Goal: Task Accomplishment & Management: Manage account settings

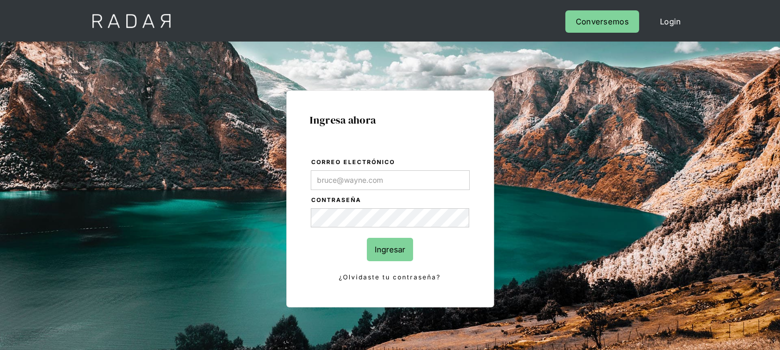
type input "[EMAIL_ADDRESS][DOMAIN_NAME]"
click at [383, 251] on input "Ingresar" at bounding box center [390, 249] width 46 height 23
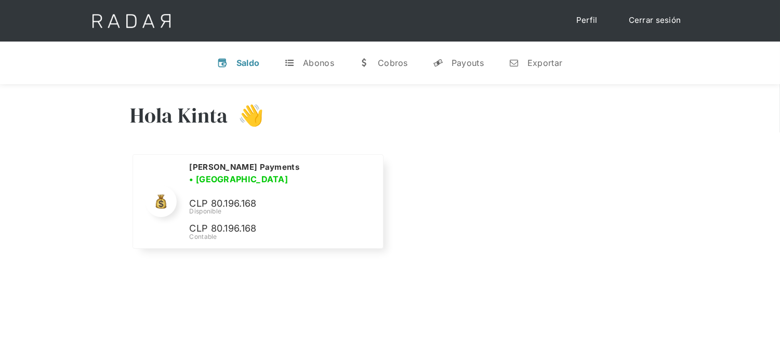
click at [650, 29] on link "Cerrar sesión" at bounding box center [654, 20] width 73 height 20
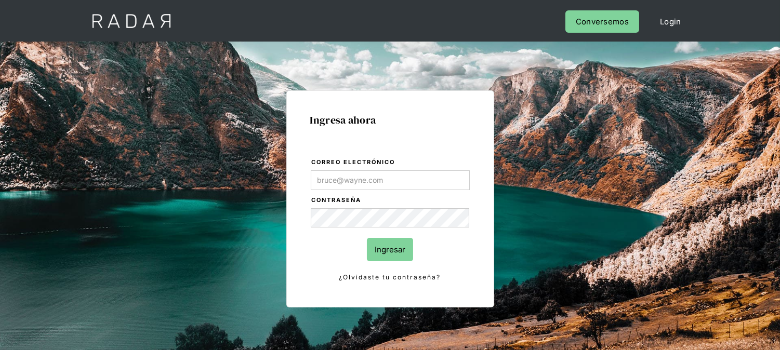
type input "[EMAIL_ADDRESS][DOMAIN_NAME]"
click at [402, 262] on form "Correo electrónico kinta.morioka@monnetpayments.com Contraseña Ingresar ¿Olvida…" at bounding box center [390, 220] width 160 height 127
click at [402, 256] on input "Ingresar" at bounding box center [390, 249] width 46 height 23
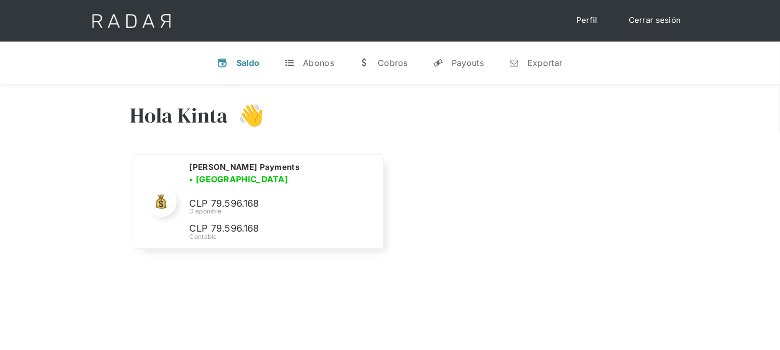
click at [653, 26] on link "Cerrar sesión" at bounding box center [654, 20] width 73 height 20
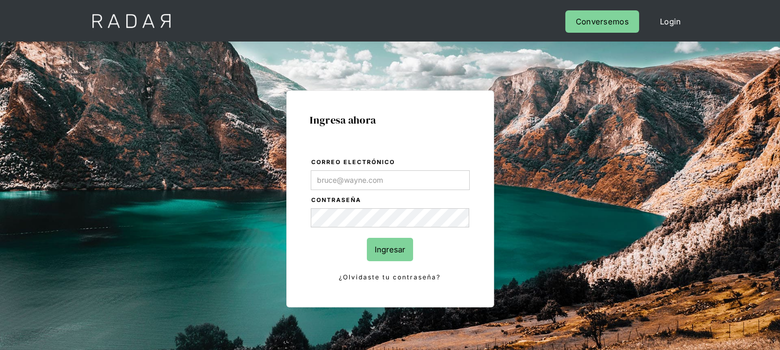
type input "[EMAIL_ADDRESS][DOMAIN_NAME]"
click at [408, 257] on input "Ingresar" at bounding box center [390, 249] width 46 height 23
